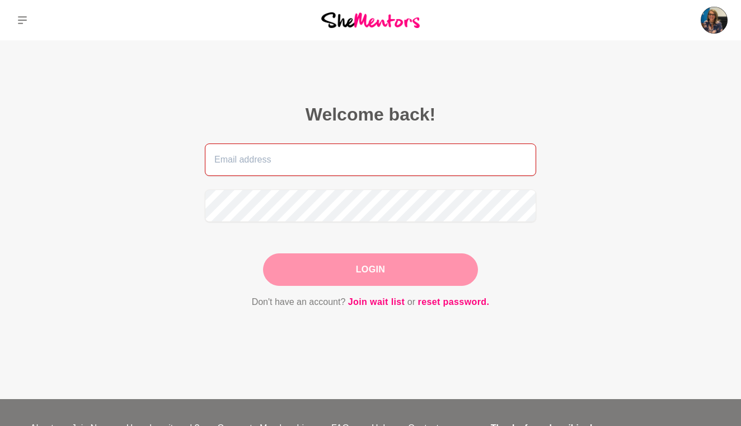
type input "[EMAIL_ADDRESS][DOMAIN_NAME]"
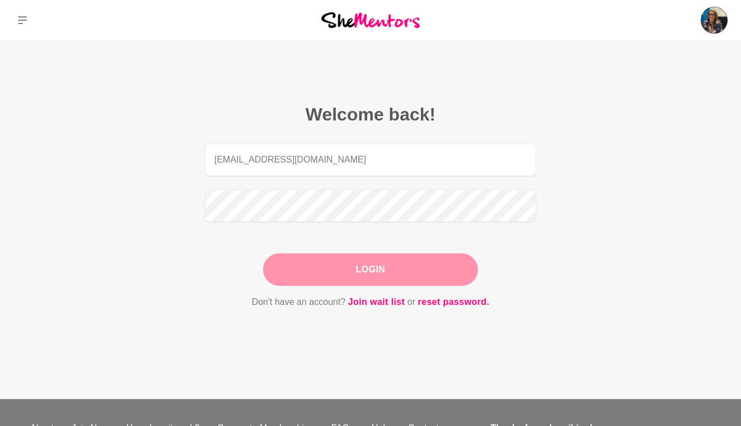
click at [392, 268] on button "Login" at bounding box center [370, 269] width 215 height 32
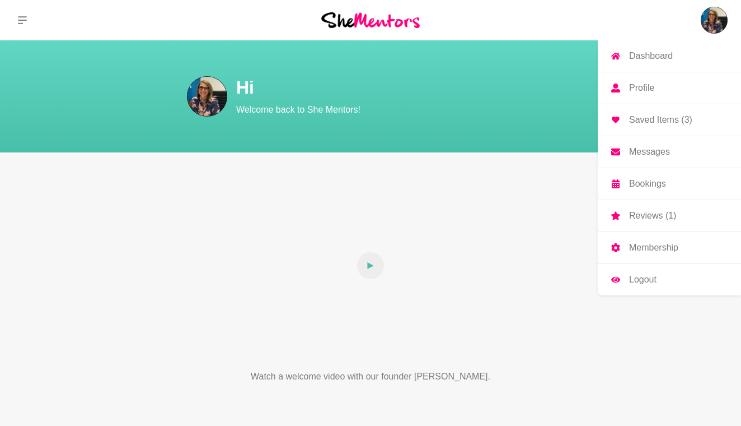
click at [653, 150] on p "Messages" at bounding box center [649, 151] width 41 height 9
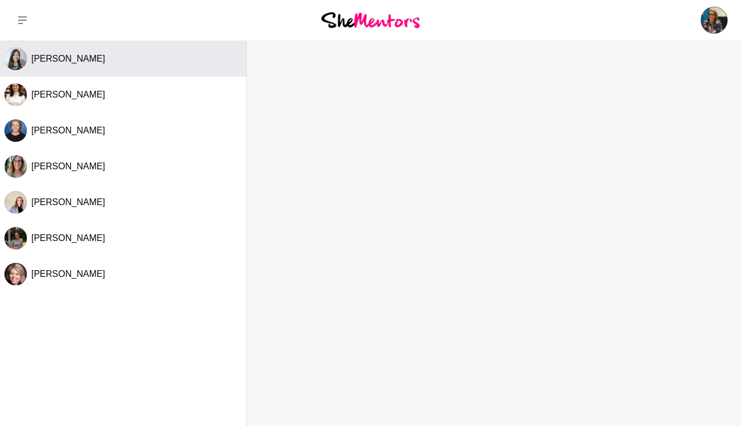
click at [83, 52] on button "[PERSON_NAME]" at bounding box center [123, 59] width 246 height 36
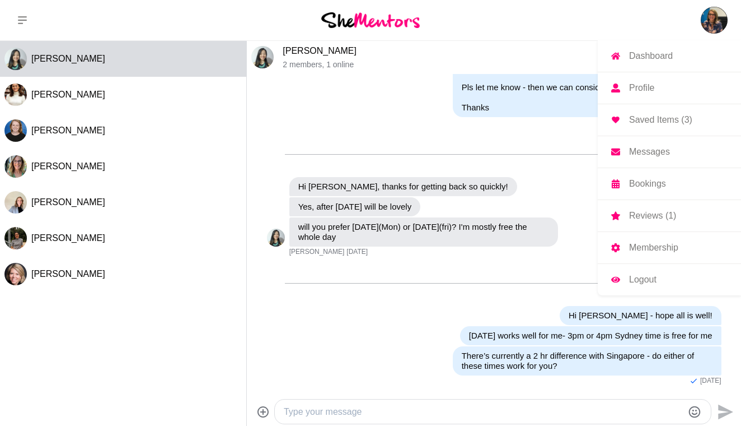
click at [650, 215] on p "Reviews (1)" at bounding box center [652, 215] width 47 height 9
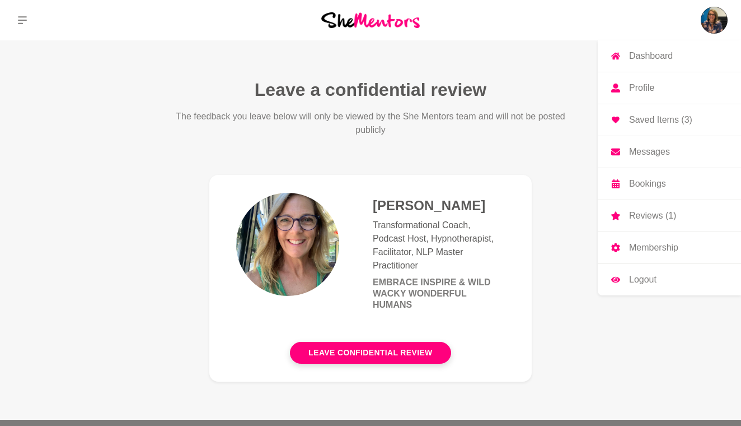
click at [673, 54] on p "Dashboard" at bounding box center [651, 56] width 44 height 9
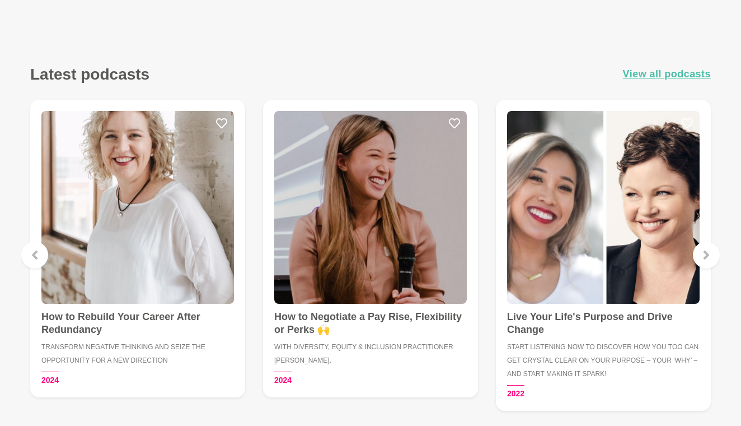
scroll to position [1464, 0]
